Goal: Information Seeking & Learning: Learn about a topic

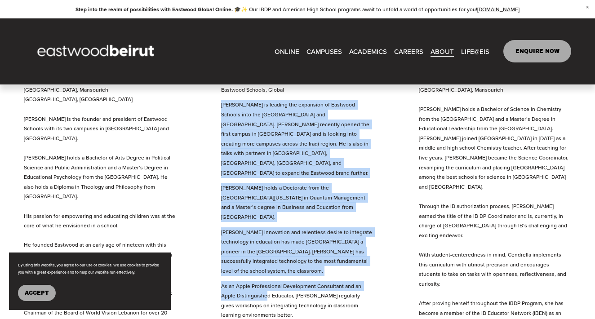
scroll to position [472, 0]
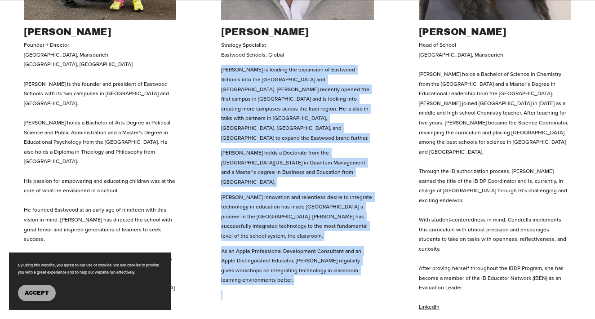
drag, startPoint x: 223, startPoint y: 177, endPoint x: 379, endPoint y: 258, distance: 176.5
click at [336, 258] on ul "[PERSON_NAME] Founder + Director [GEOGRAPHIC_DATA], [GEOGRAPHIC_DATA], [PERSON_…" at bounding box center [297, 125] width 595 height 517
click at [336, 163] on div "Strategy Specialist Eastwood Schools, Global Michel is leading the expansion of…" at bounding box center [297, 211] width 152 height 343
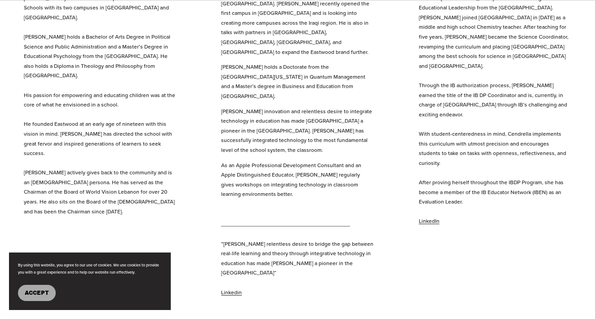
scroll to position [577, 0]
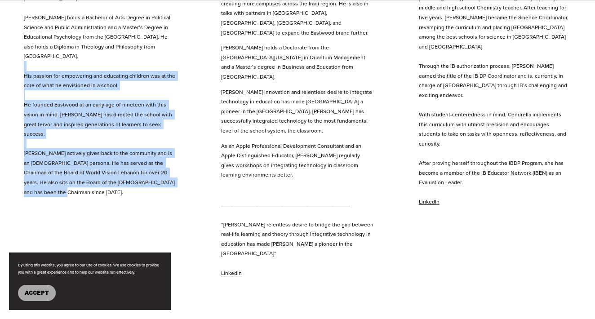
drag, startPoint x: 80, startPoint y: 190, endPoint x: 29, endPoint y: 63, distance: 136.3
click at [29, 63] on ul "[PERSON_NAME] Founder + Director [GEOGRAPHIC_DATA], [GEOGRAPHIC_DATA], [PERSON_…" at bounding box center [297, 20] width 595 height 517
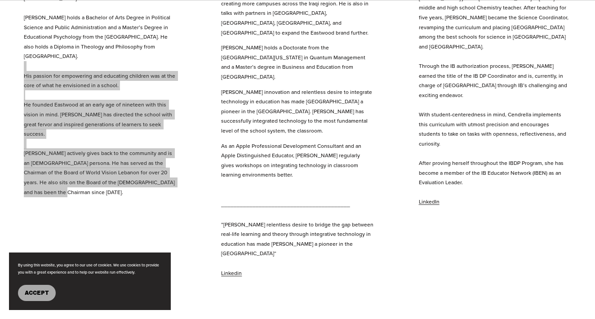
scroll to position [472, 0]
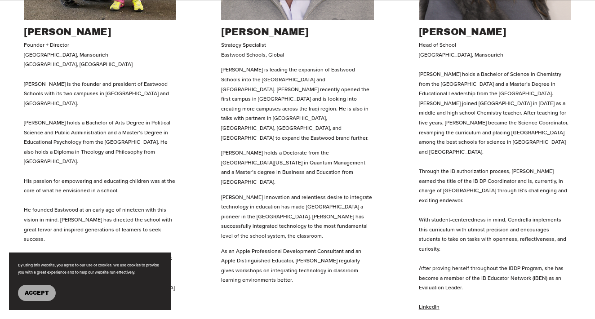
click at [23, 86] on ul "[PERSON_NAME] Founder + Director [GEOGRAPHIC_DATA], [GEOGRAPHIC_DATA], [PERSON_…" at bounding box center [297, 125] width 595 height 517
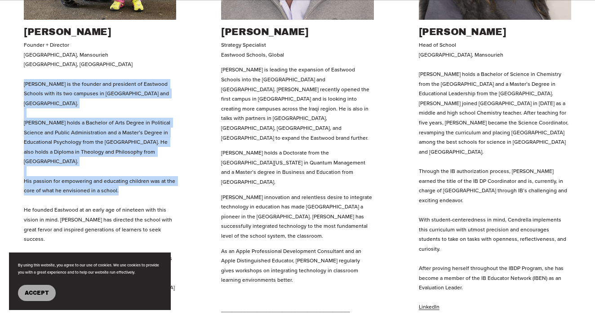
drag, startPoint x: 23, startPoint y: 86, endPoint x: 131, endPoint y: 183, distance: 145.5
click at [131, 183] on p "Founder + Director [GEOGRAPHIC_DATA], [GEOGRAPHIC_DATA], [PERSON_NAME] is the f…" at bounding box center [100, 171] width 152 height 262
click at [136, 168] on p "Founder + Director [GEOGRAPHIC_DATA], [GEOGRAPHIC_DATA], [PERSON_NAME] is the f…" at bounding box center [100, 171] width 152 height 262
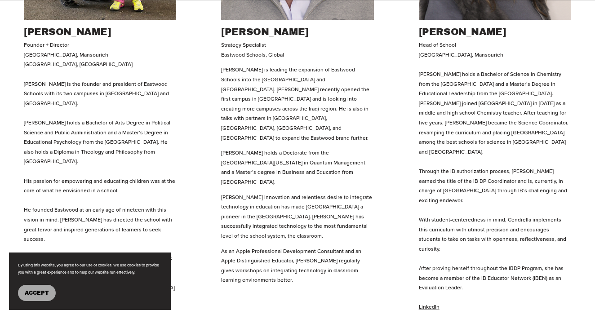
click at [314, 157] on p "[PERSON_NAME] holds a Doctorate from the [GEOGRAPHIC_DATA][US_STATE] in Quantum…" at bounding box center [297, 167] width 152 height 39
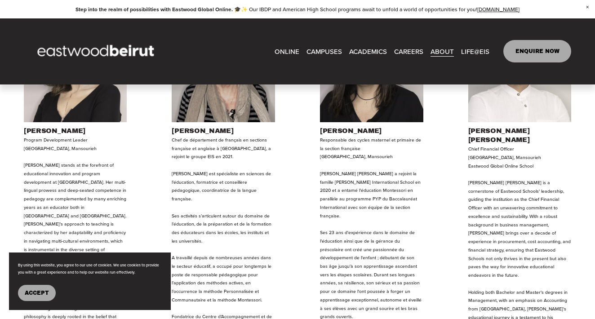
scroll to position [892, 0]
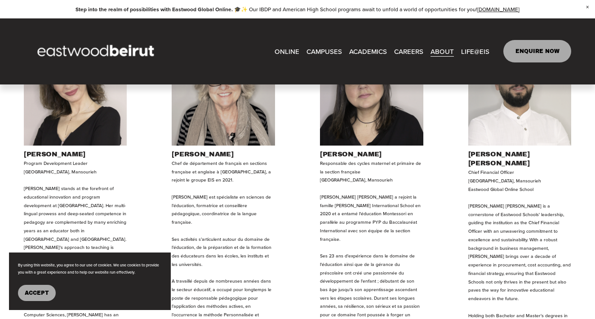
drag, startPoint x: 385, startPoint y: 147, endPoint x: 421, endPoint y: 147, distance: 36.0
click at [336, 160] on p "Responsable des cycles maternel et primaire de la section française [GEOGRAPHIC…" at bounding box center [371, 307] width 103 height 295
click at [336, 179] on p "Responsable des cycles maternel et primaire de la section française [GEOGRAPHIC…" at bounding box center [371, 307] width 103 height 295
click at [197, 166] on p "Chef de département de français en sections française et anglaise à [GEOGRAPHIC…" at bounding box center [223, 324] width 103 height 329
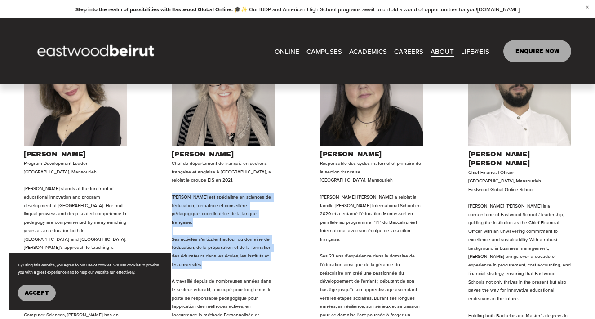
drag, startPoint x: 172, startPoint y: 163, endPoint x: 255, endPoint y: 232, distance: 108.2
click at [255, 232] on p "Chef de département de français en sections française et anglaise à [GEOGRAPHIC…" at bounding box center [223, 324] width 103 height 329
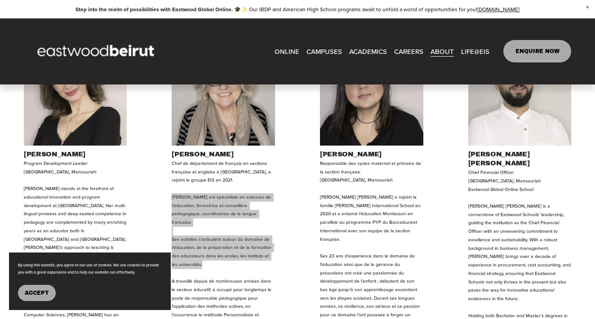
scroll to position [997, 0]
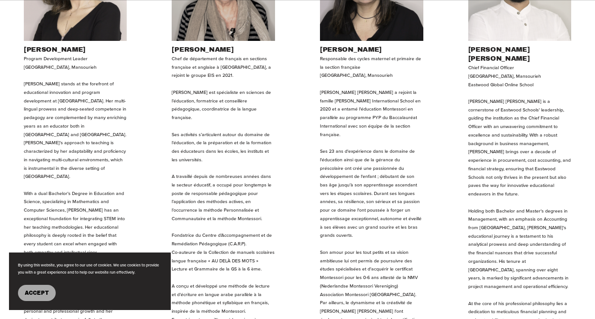
click at [170, 136] on ul "[PERSON_NAME] Program Development Leader [GEOGRAPHIC_DATA], [PERSON_NAME] stand…" at bounding box center [297, 206] width 595 height 539
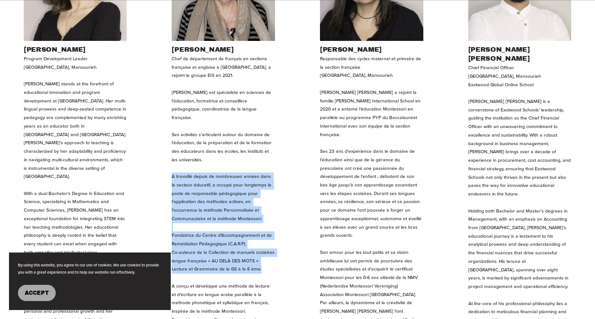
drag, startPoint x: 171, startPoint y: 140, endPoint x: 284, endPoint y: 234, distance: 147.1
click at [284, 234] on ul "[PERSON_NAME] Program Development Leader [GEOGRAPHIC_DATA], [PERSON_NAME] stand…" at bounding box center [297, 206] width 595 height 539
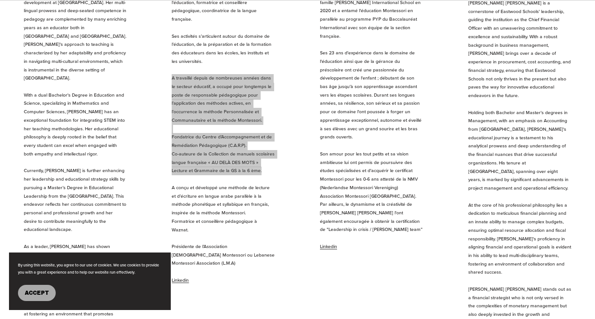
scroll to position [1101, 0]
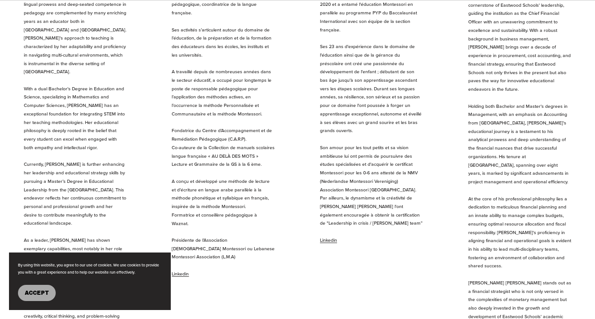
click at [189, 148] on p "Chef de département de français en sections française et anglaise à [GEOGRAPHIC…" at bounding box center [223, 114] width 103 height 329
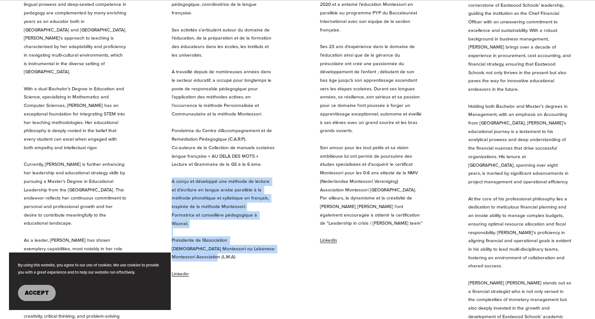
drag, startPoint x: 171, startPoint y: 147, endPoint x: 278, endPoint y: 203, distance: 120.6
click at [278, 203] on ul "[PERSON_NAME] Program Development Leader [GEOGRAPHIC_DATA], [PERSON_NAME] stand…" at bounding box center [297, 101] width 595 height 539
click at [254, 171] on p "Chef de département de français en sections française et anglaise à [GEOGRAPHIC…" at bounding box center [223, 114] width 103 height 329
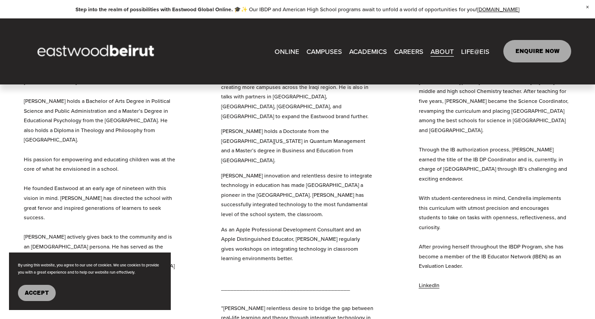
scroll to position [472, 0]
